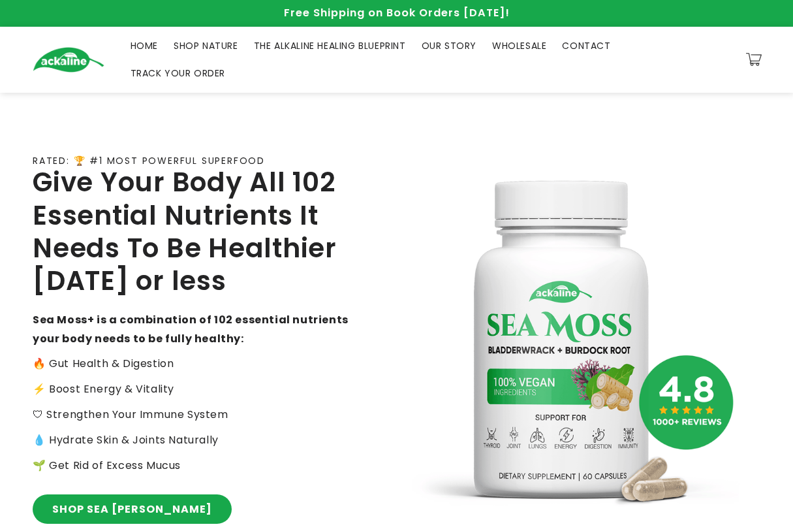
scroll to position [489, 0]
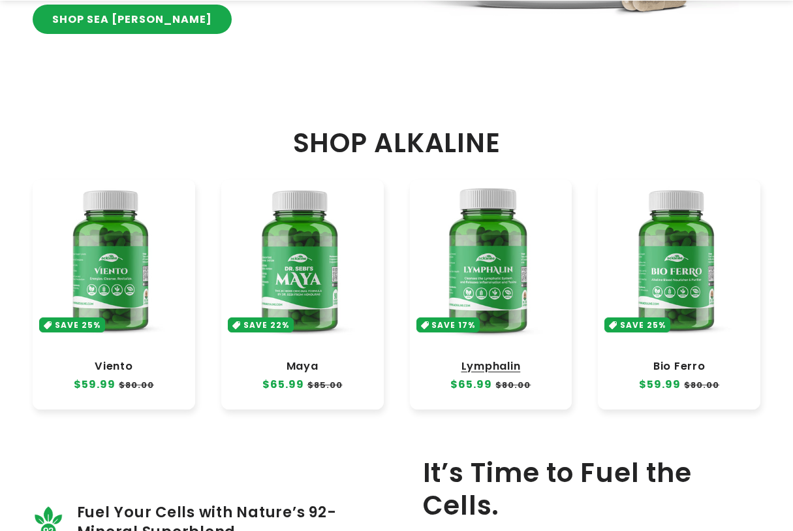
click at [519, 360] on link "Lymphalin" at bounding box center [491, 366] width 136 height 13
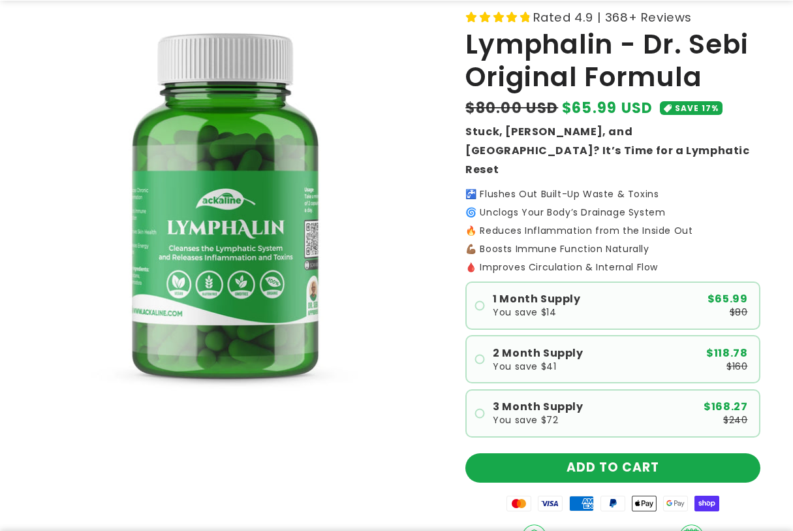
scroll to position [245, 0]
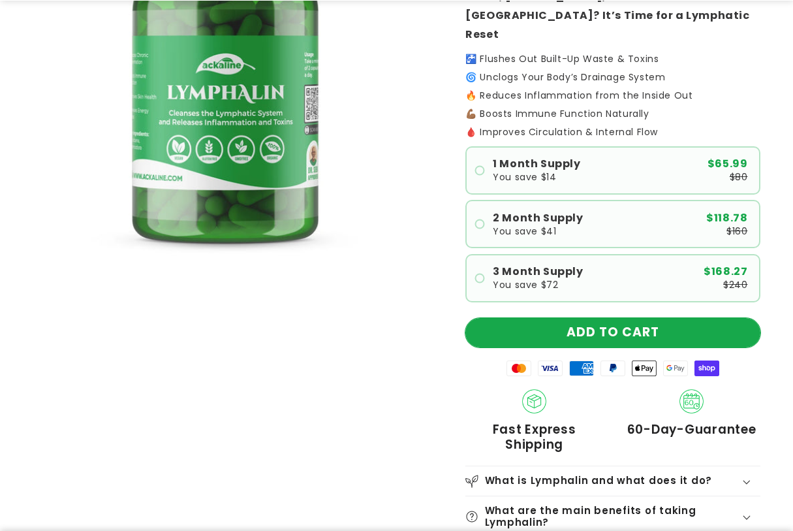
click at [655, 318] on button "ADD TO CART" at bounding box center [612, 332] width 295 height 29
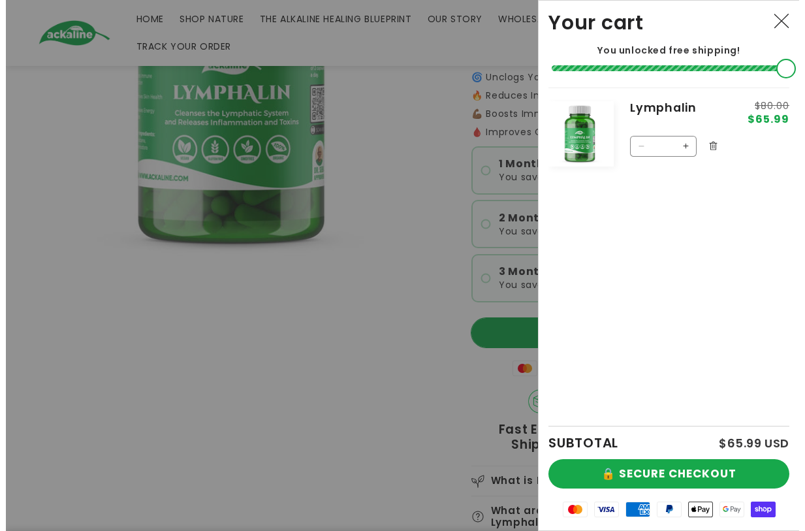
scroll to position [225, 0]
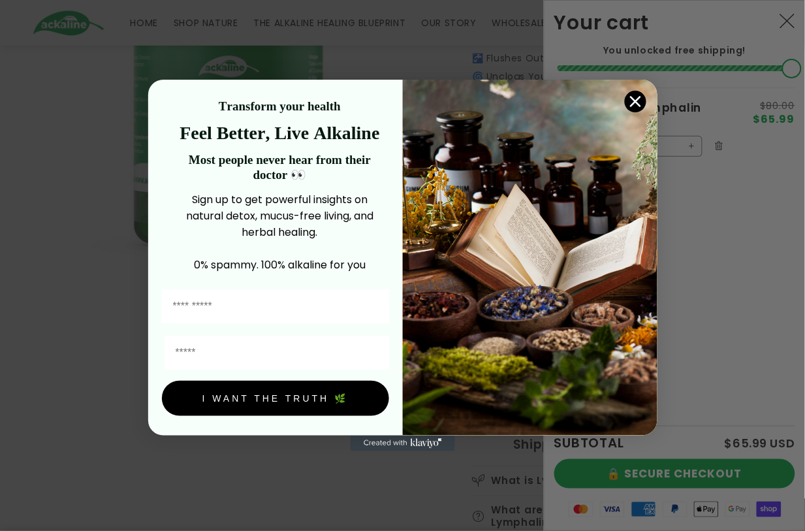
click at [634, 108] on circle "Close dialog" at bounding box center [635, 102] width 22 height 22
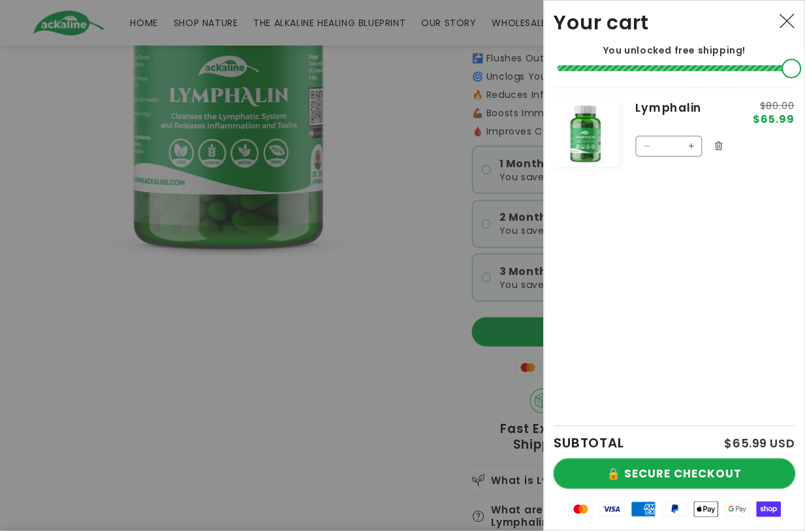
click at [701, 482] on button "🔒 SECURE CHECKOUT" at bounding box center [674, 473] width 241 height 29
